Goal: Task Accomplishment & Management: Use online tool/utility

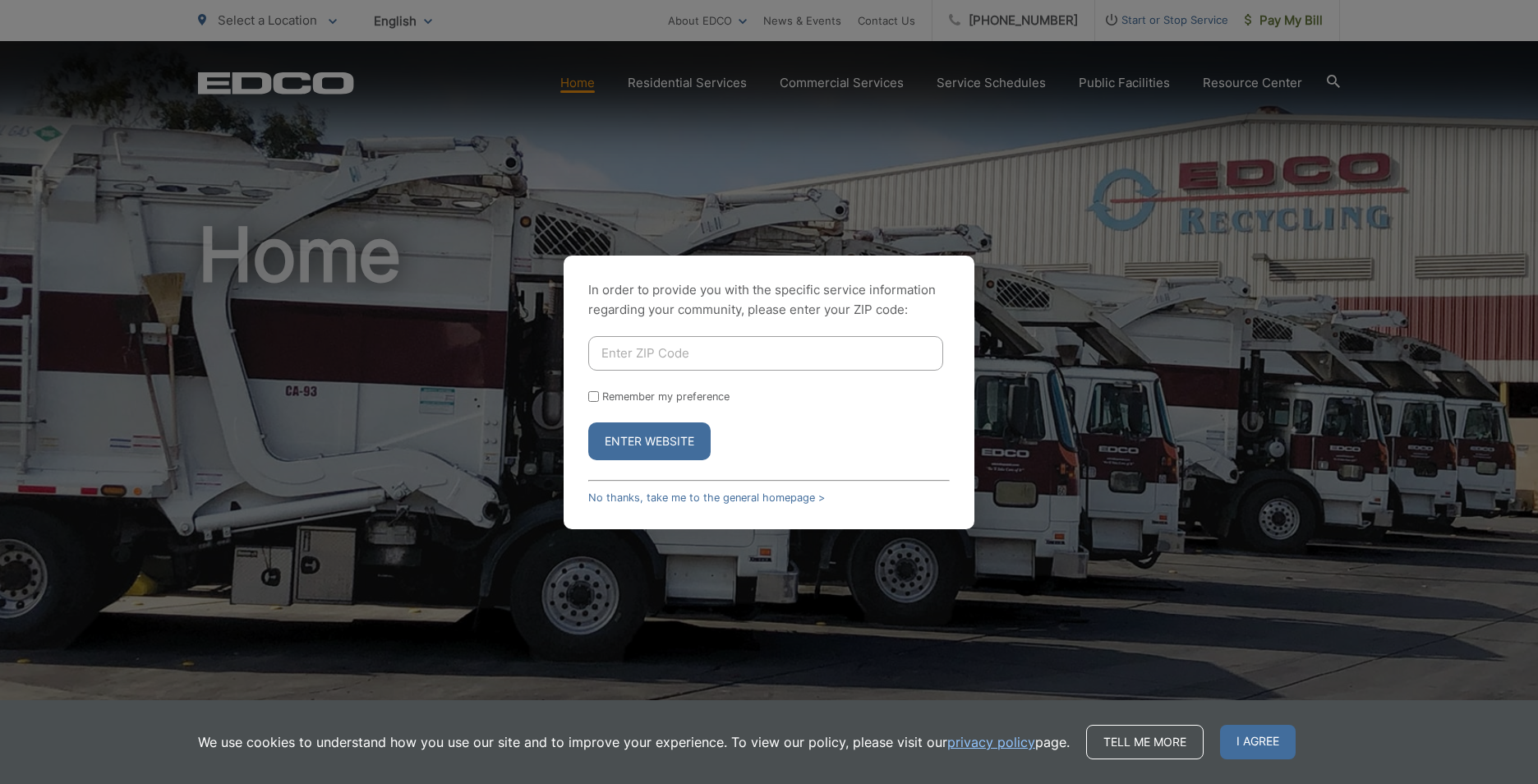
click at [705, 365] on input "Enter ZIP Code" at bounding box center [765, 353] width 355 height 35
type input "92064"
click at [658, 444] on button "Enter Website" at bounding box center [649, 441] width 122 height 38
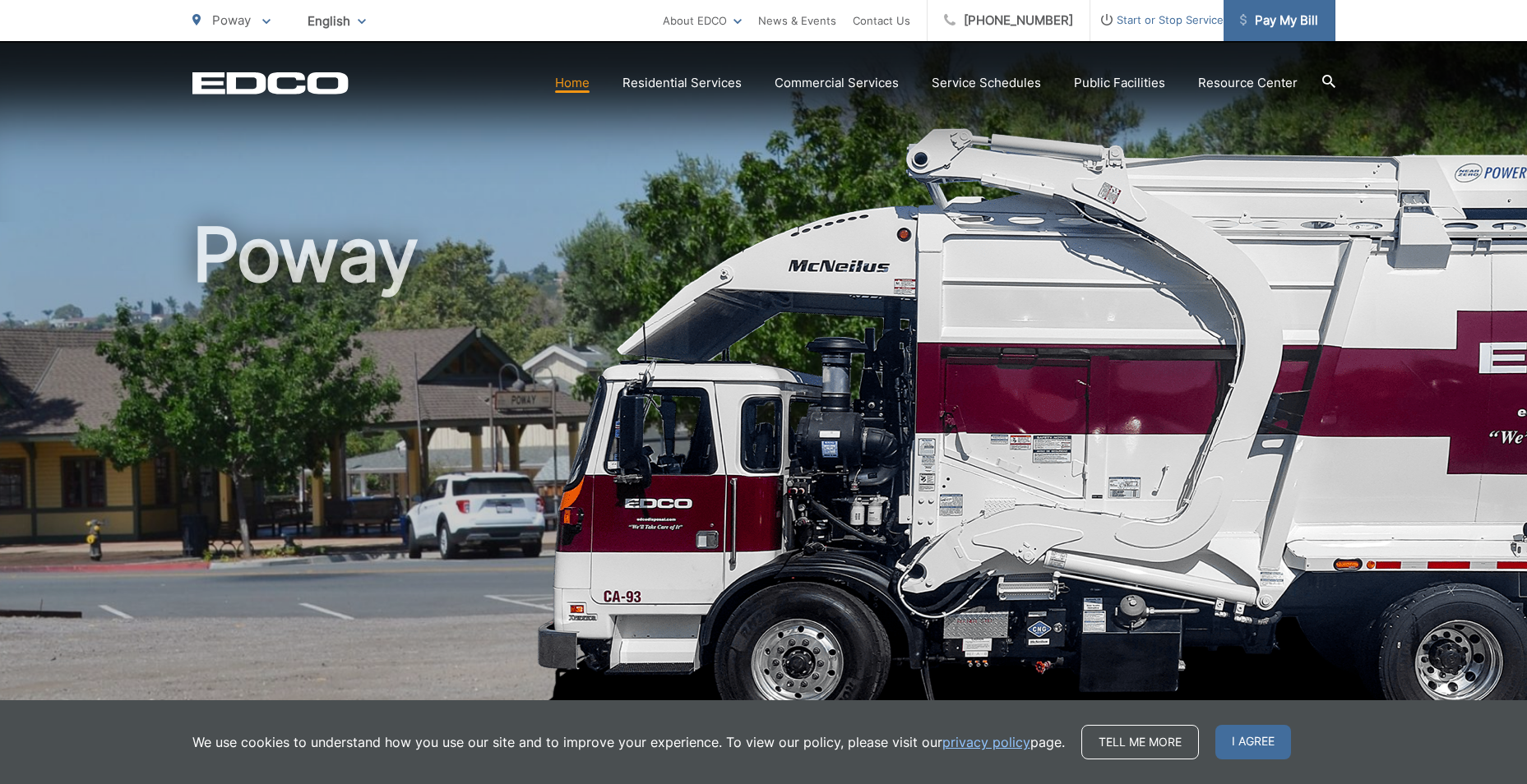
click at [1271, 21] on span "Pay My Bill" at bounding box center [1279, 21] width 78 height 20
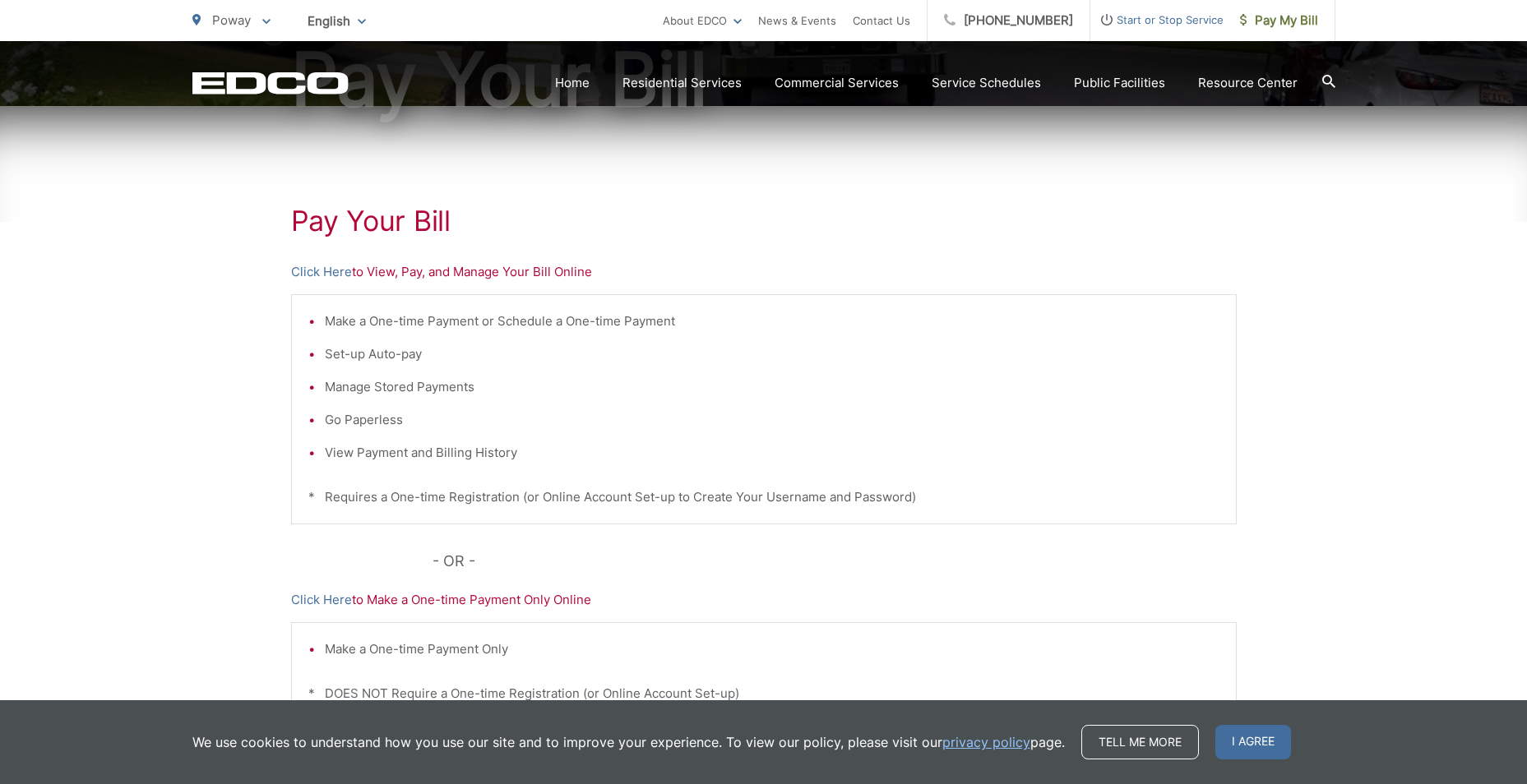
scroll to position [246, 0]
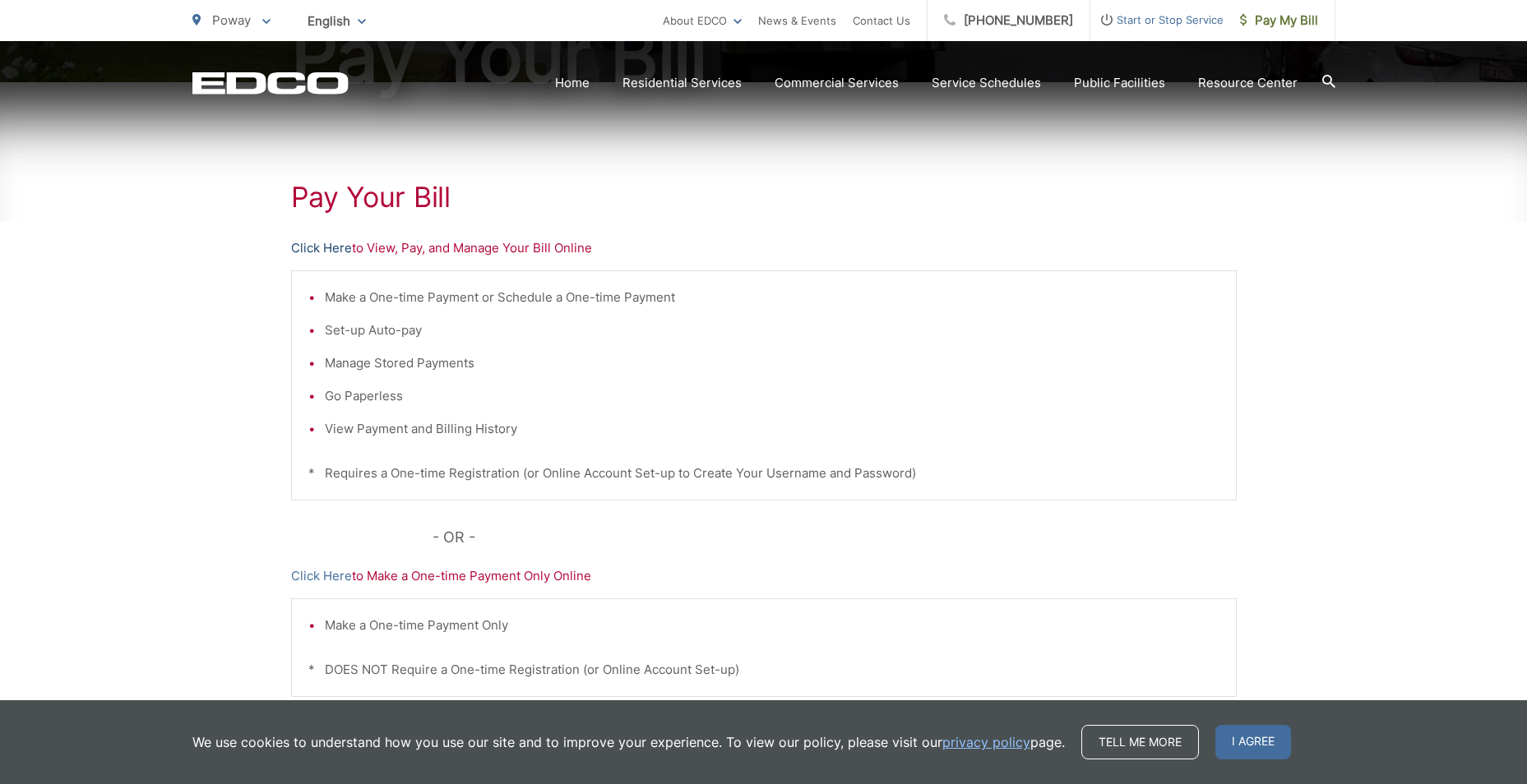
click at [320, 246] on link "Click Here" at bounding box center [322, 248] width 61 height 20
